Goal: Information Seeking & Learning: Learn about a topic

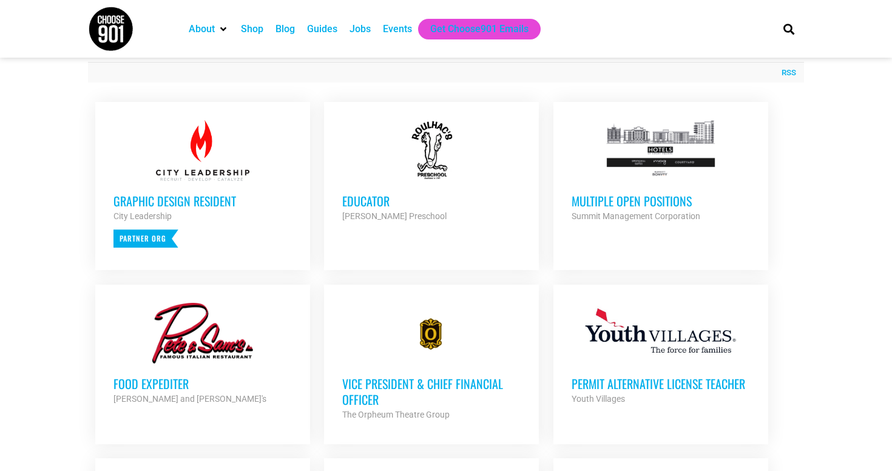
scroll to position [418, 0]
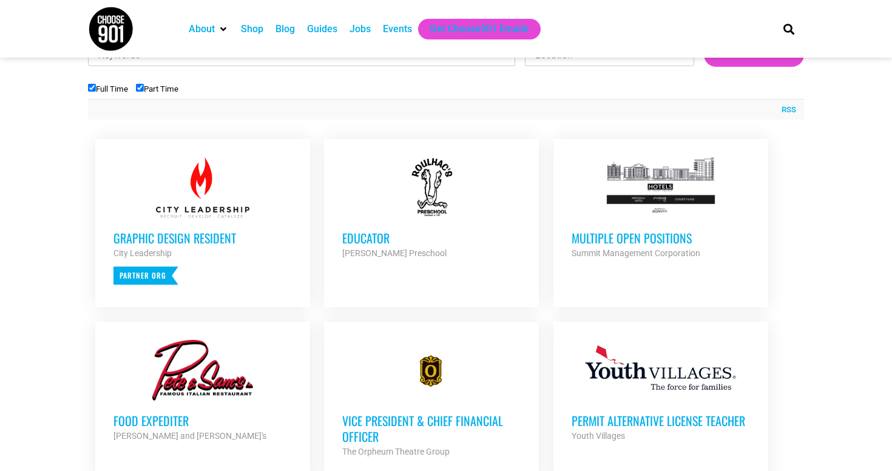
click at [640, 175] on div at bounding box center [661, 187] width 178 height 61
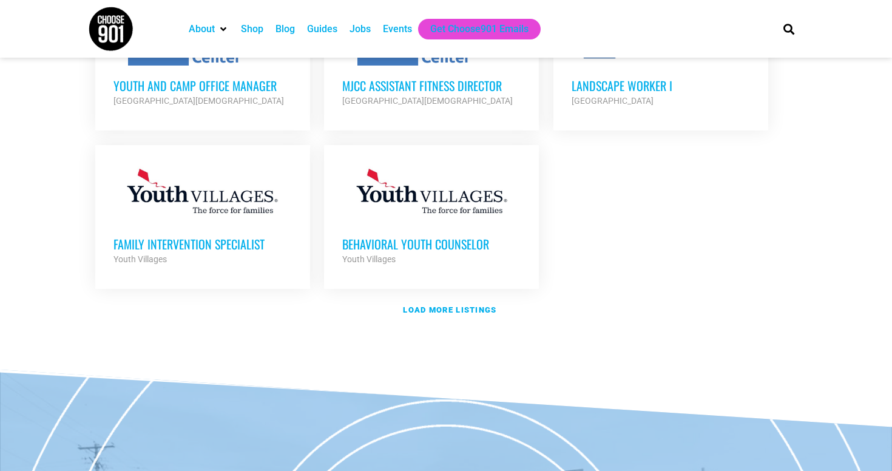
scroll to position [1480, 0]
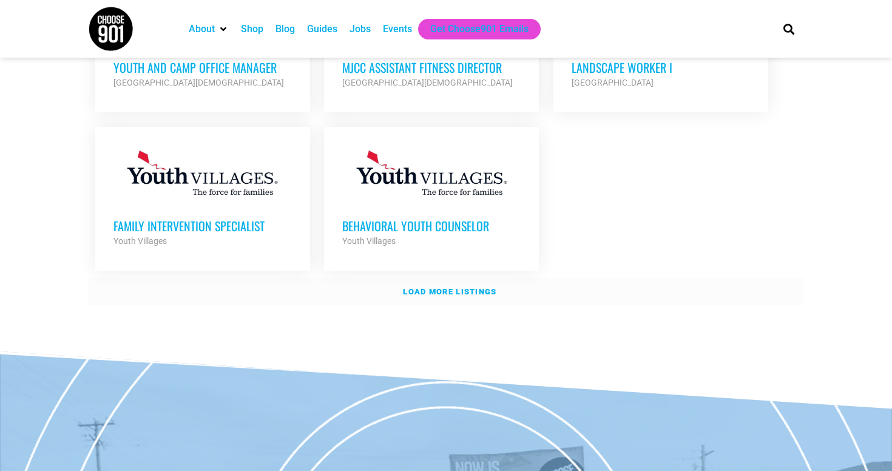
click at [434, 278] on link "Load more listings" at bounding box center [446, 292] width 716 height 28
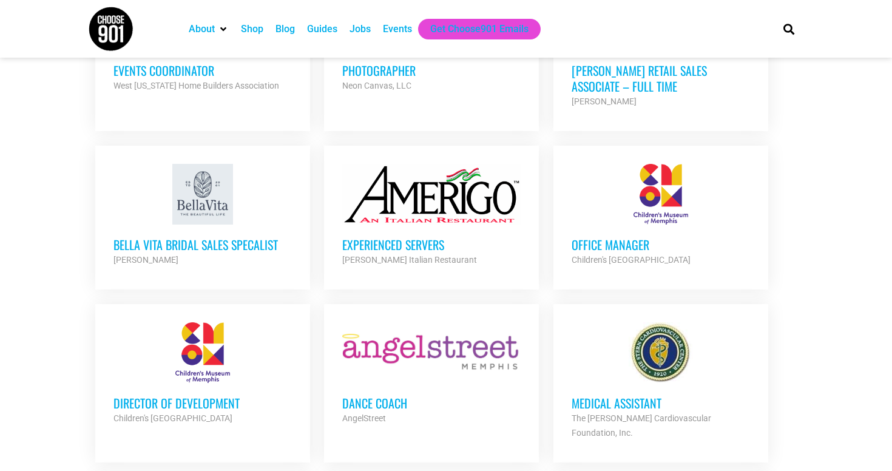
scroll to position [2174, 0]
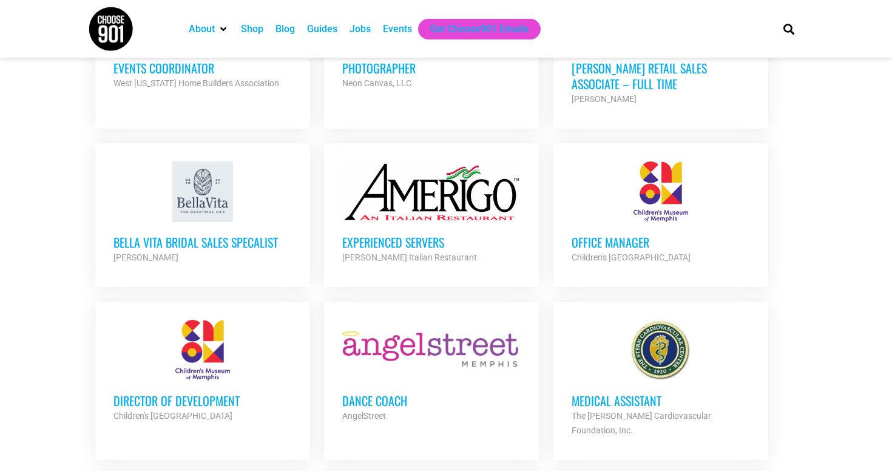
click at [656, 222] on div "Office Manager Children's Museum of Memphis Partner Org" at bounding box center [661, 243] width 178 height 42
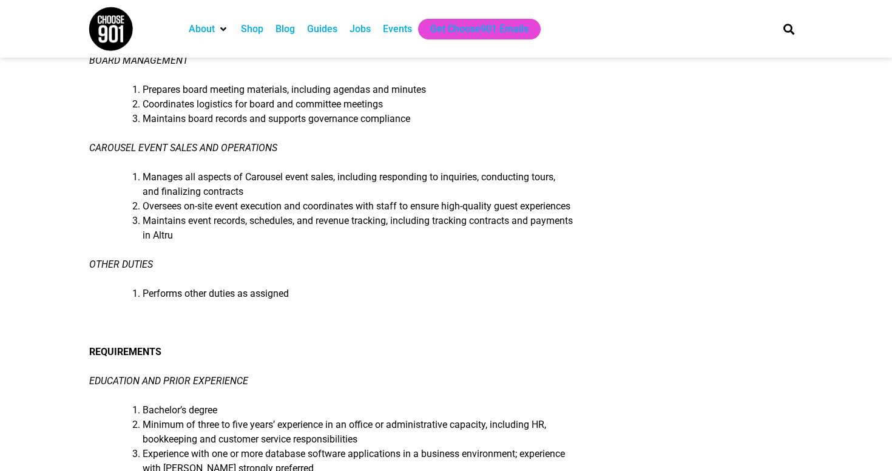
scroll to position [596, 0]
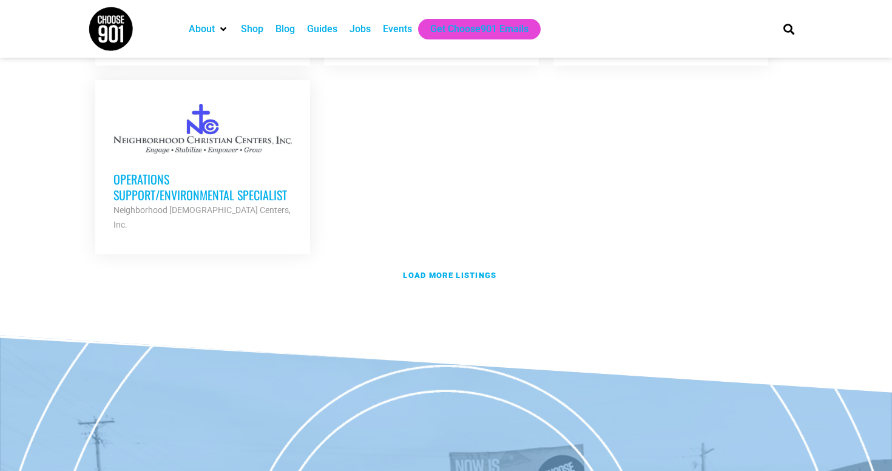
scroll to position [2545, 0]
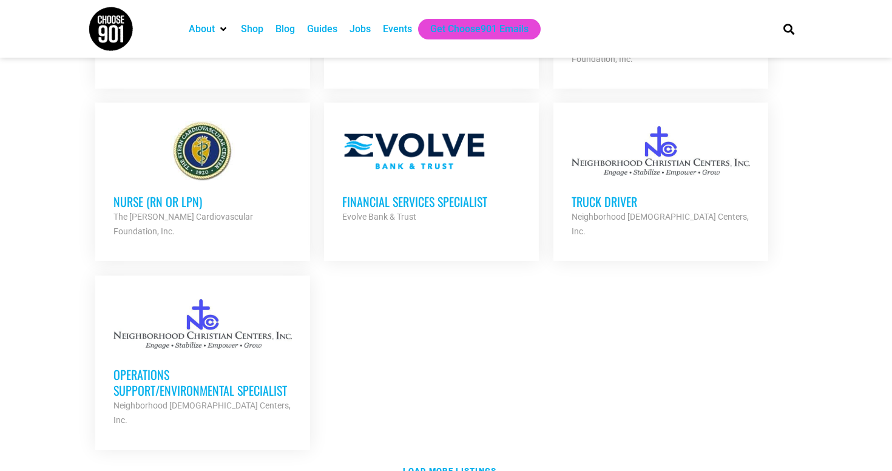
click at [230, 367] on h3 "Operations Support/Environmental Specialist" at bounding box center [203, 383] width 178 height 32
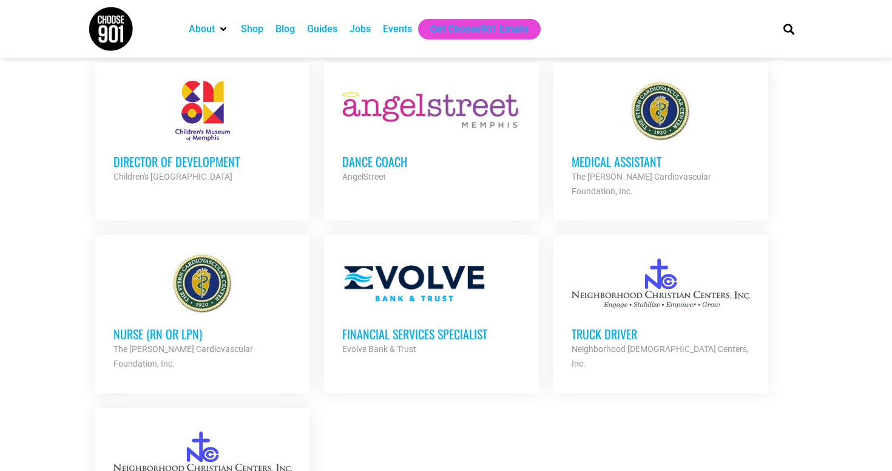
scroll to position [2394, 0]
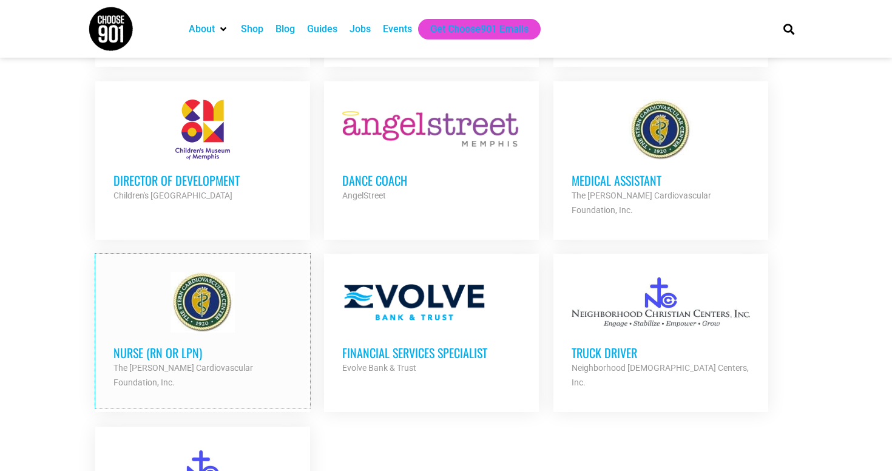
click at [277, 345] on h3 "Nurse (RN or LPN)" at bounding box center [203, 353] width 178 height 16
click at [214, 272] on div at bounding box center [203, 302] width 178 height 61
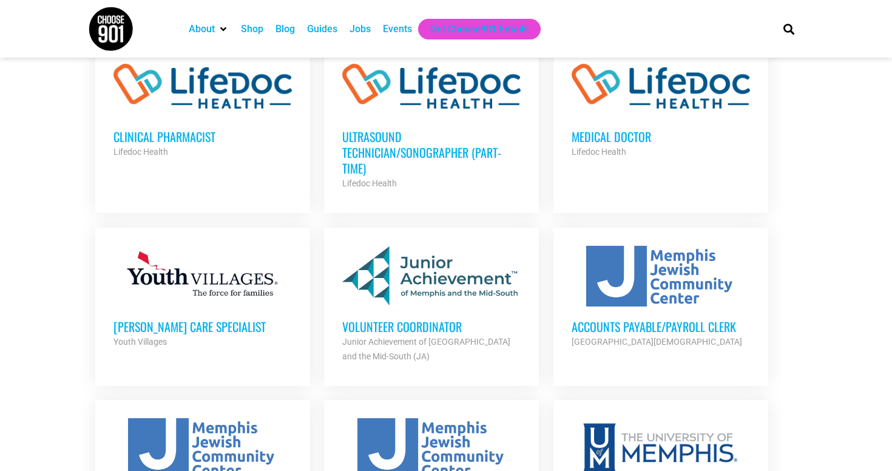
scroll to position [1045, 0]
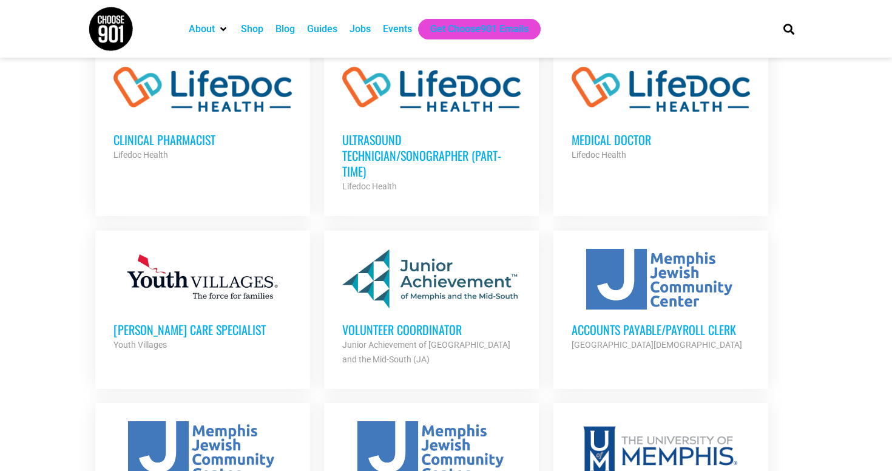
click at [406, 273] on div at bounding box center [431, 279] width 178 height 61
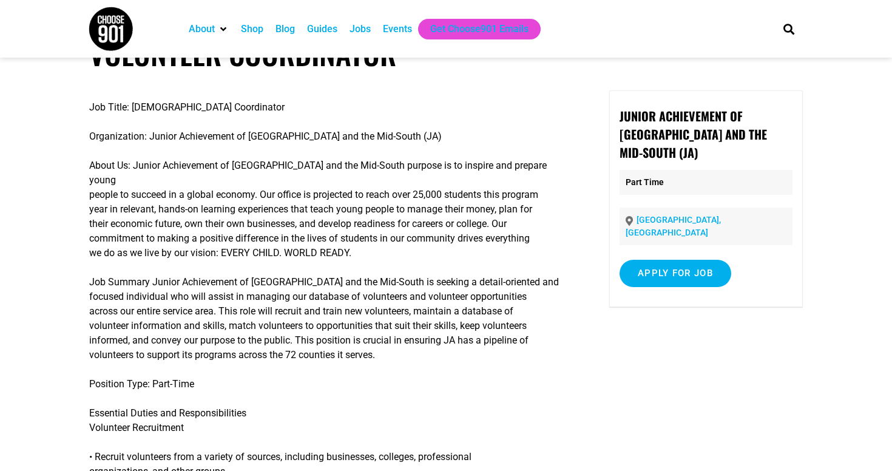
scroll to position [21, 0]
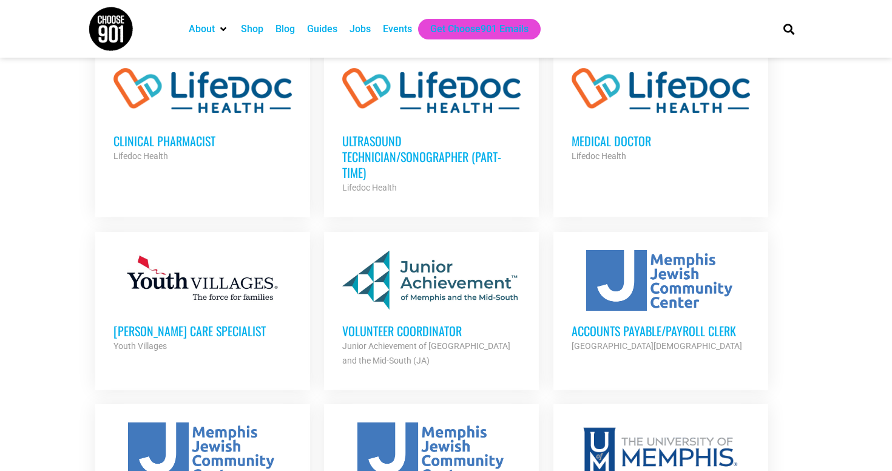
scroll to position [1047, 0]
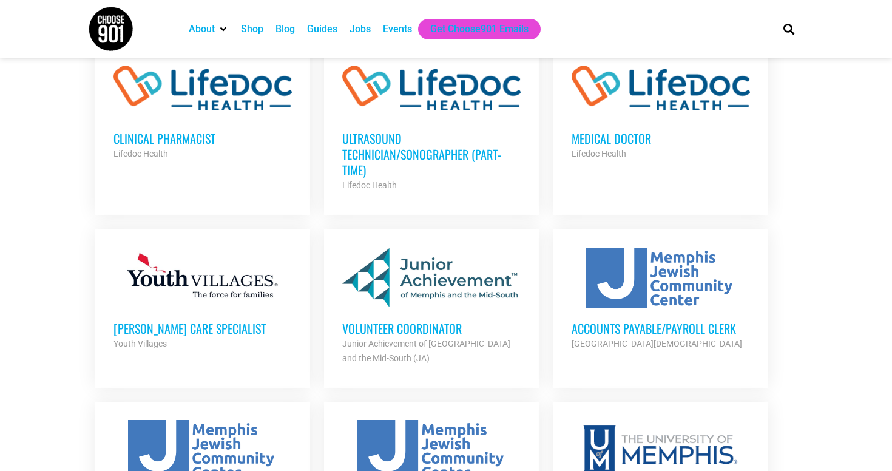
click at [594, 321] on h3 "Accounts Payable/Payroll Clerk" at bounding box center [661, 329] width 178 height 16
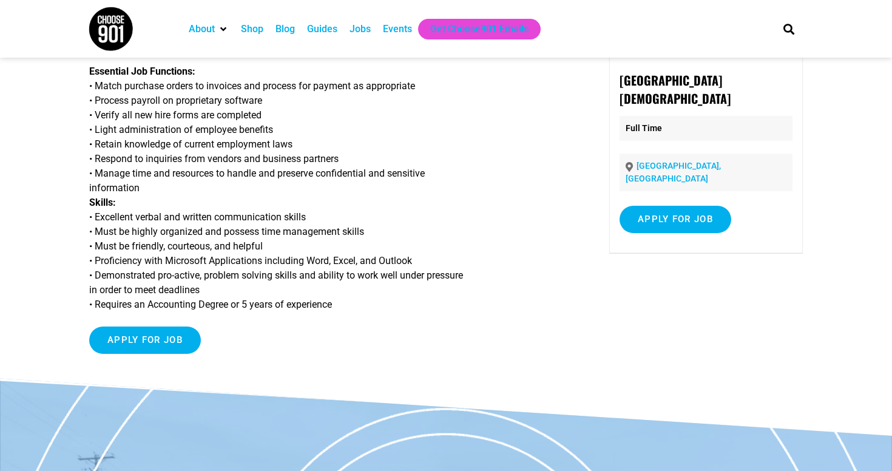
scroll to position [83, 0]
